Goal: Task Accomplishment & Management: Manage account settings

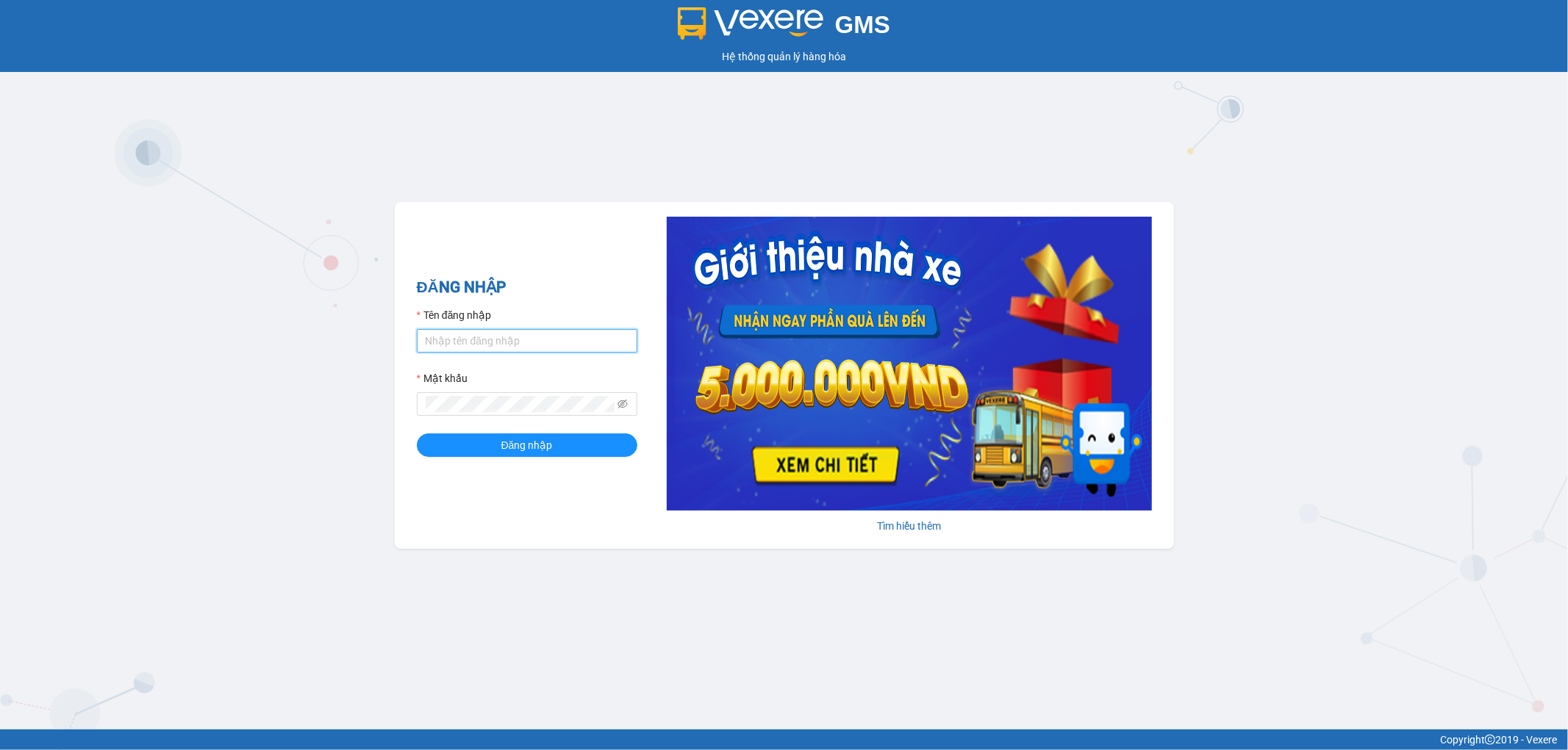
drag, startPoint x: 488, startPoint y: 343, endPoint x: 492, endPoint y: 368, distance: 25.3
click at [489, 342] on input "Tên đăng nhập" at bounding box center [527, 341] width 220 height 23
type input "nhungnt_bvsp.saoviet"
click at [417, 434] on button "Đăng nhập" at bounding box center [527, 445] width 220 height 23
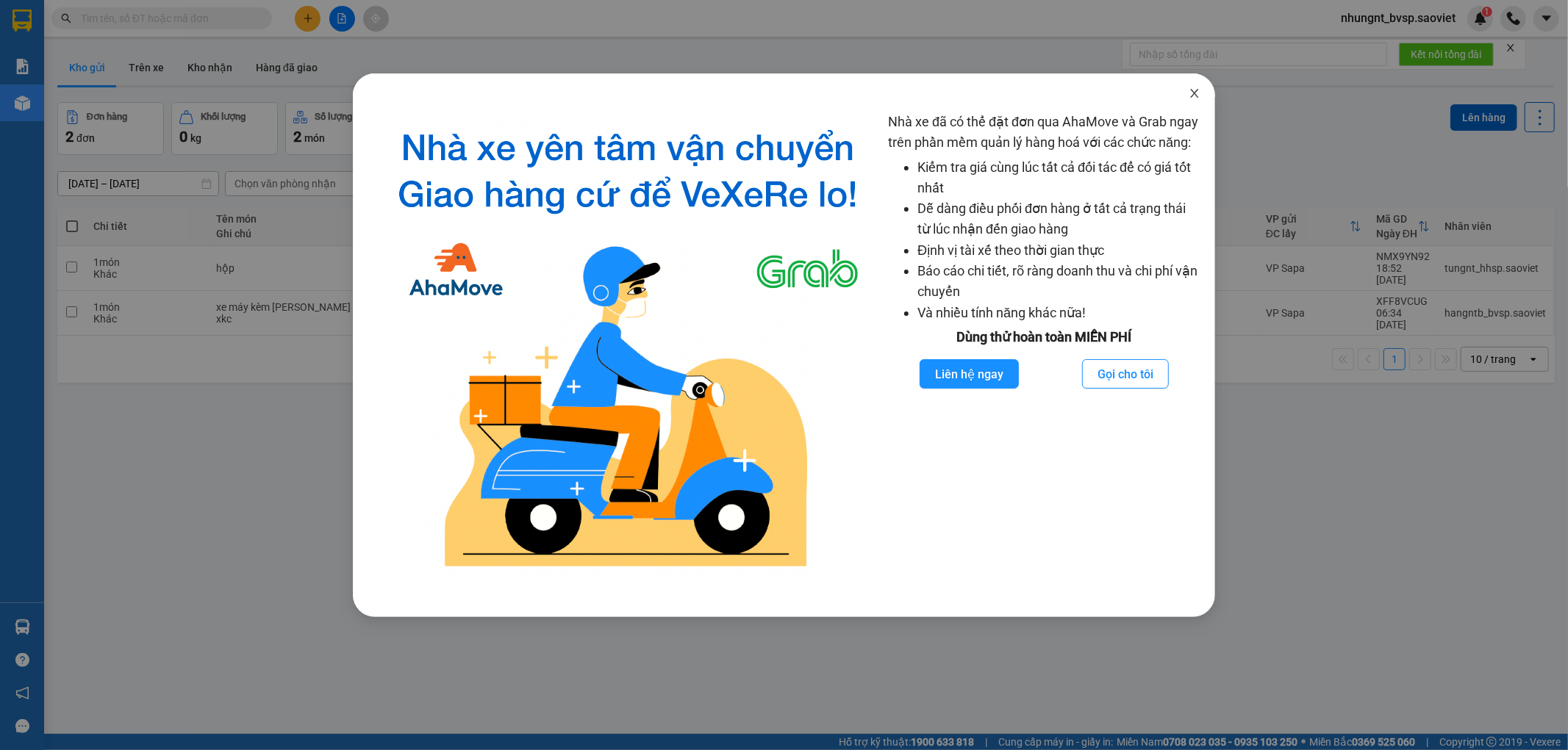
drag, startPoint x: 1195, startPoint y: 92, endPoint x: 1355, endPoint y: 59, distance: 163.4
click at [1201, 86] on span "Close" at bounding box center [1194, 94] width 41 height 41
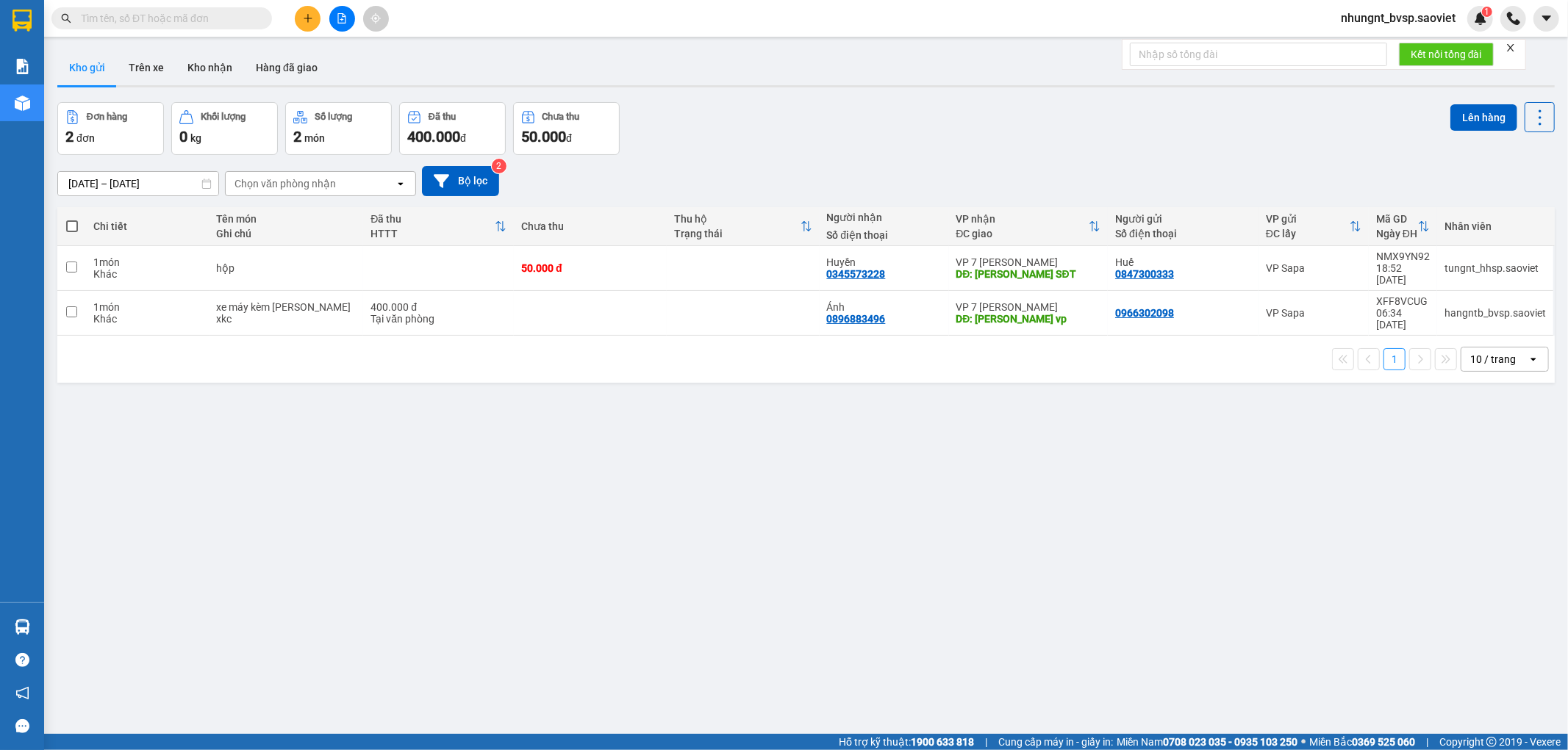
click at [1429, 18] on span "nhungnt_bvsp.saoviet" at bounding box center [1398, 18] width 138 height 19
click at [1387, 41] on span "Đăng xuất" at bounding box center [1404, 45] width 108 height 16
